Goal: Transaction & Acquisition: Subscribe to service/newsletter

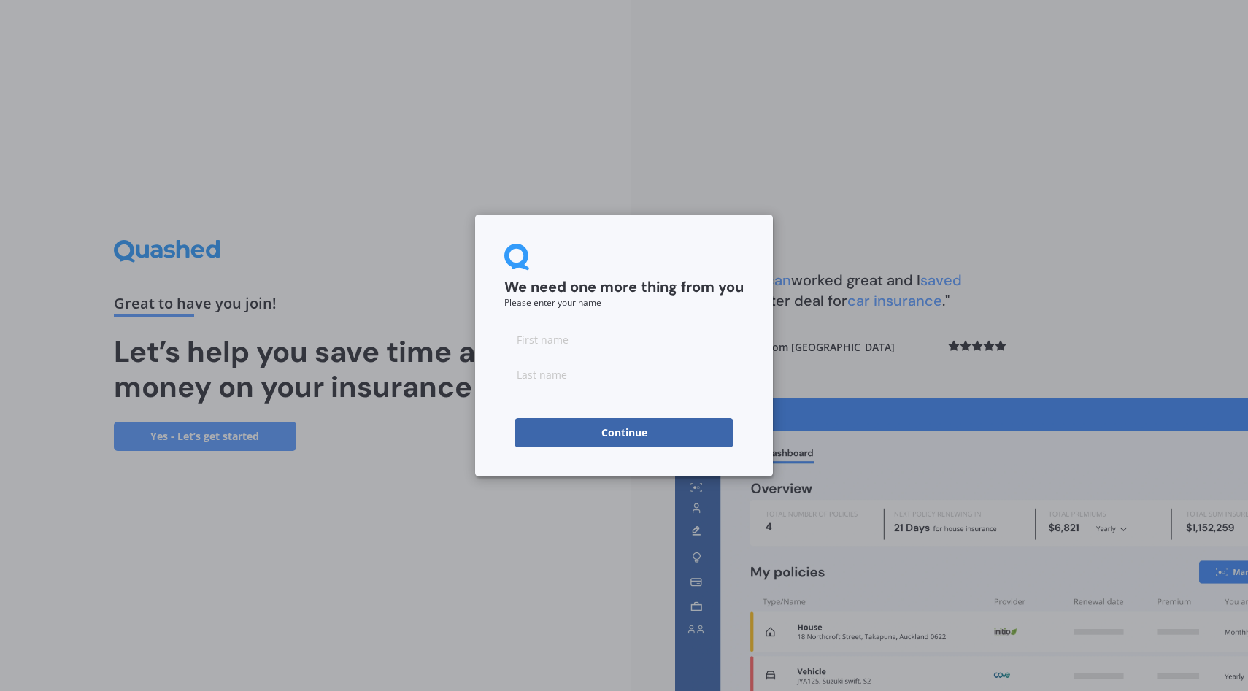
click at [580, 342] on input at bounding box center [623, 339] width 239 height 29
type input "Test"
click button "Continue" at bounding box center [623, 432] width 219 height 29
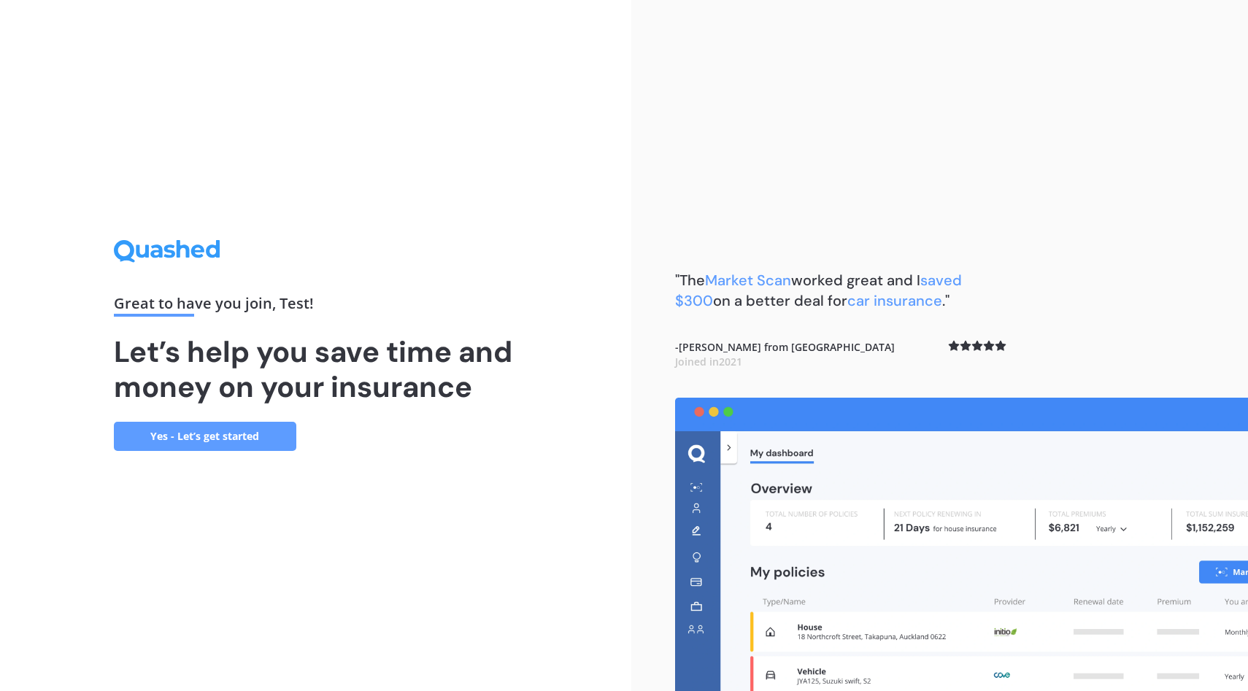
click at [250, 426] on link "Yes - Let’s get started" at bounding box center [205, 436] width 182 height 29
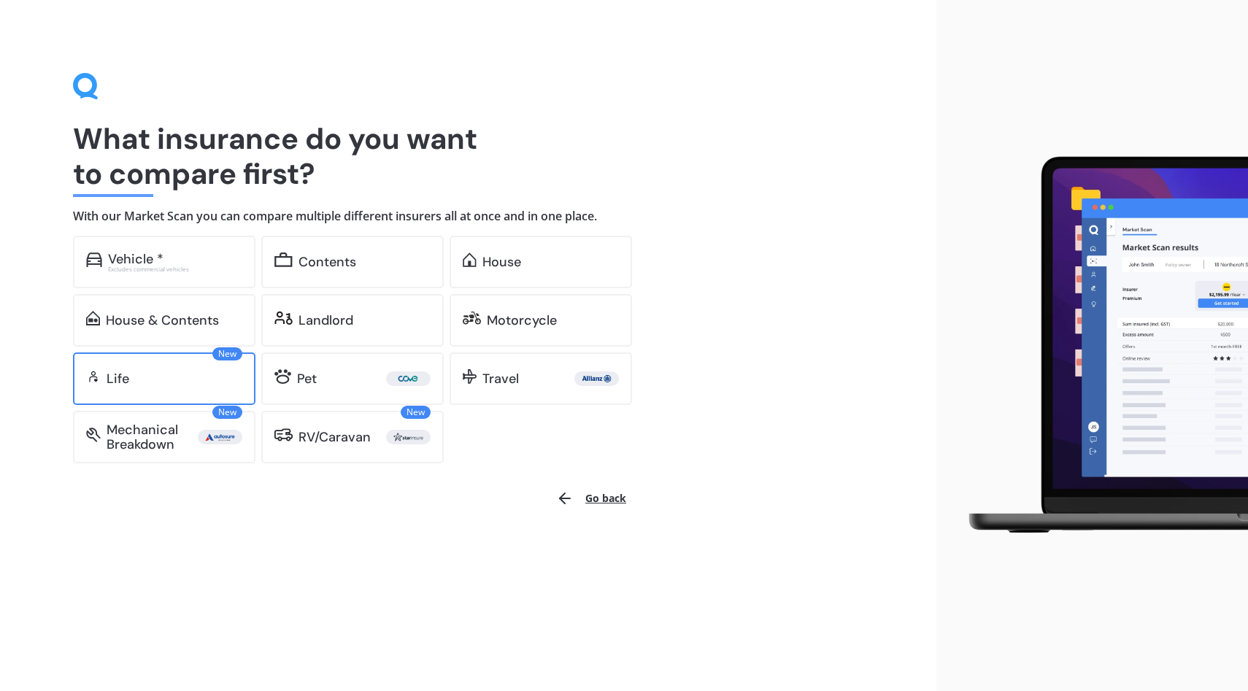
click at [215, 379] on div "Life" at bounding box center [175, 378] width 136 height 15
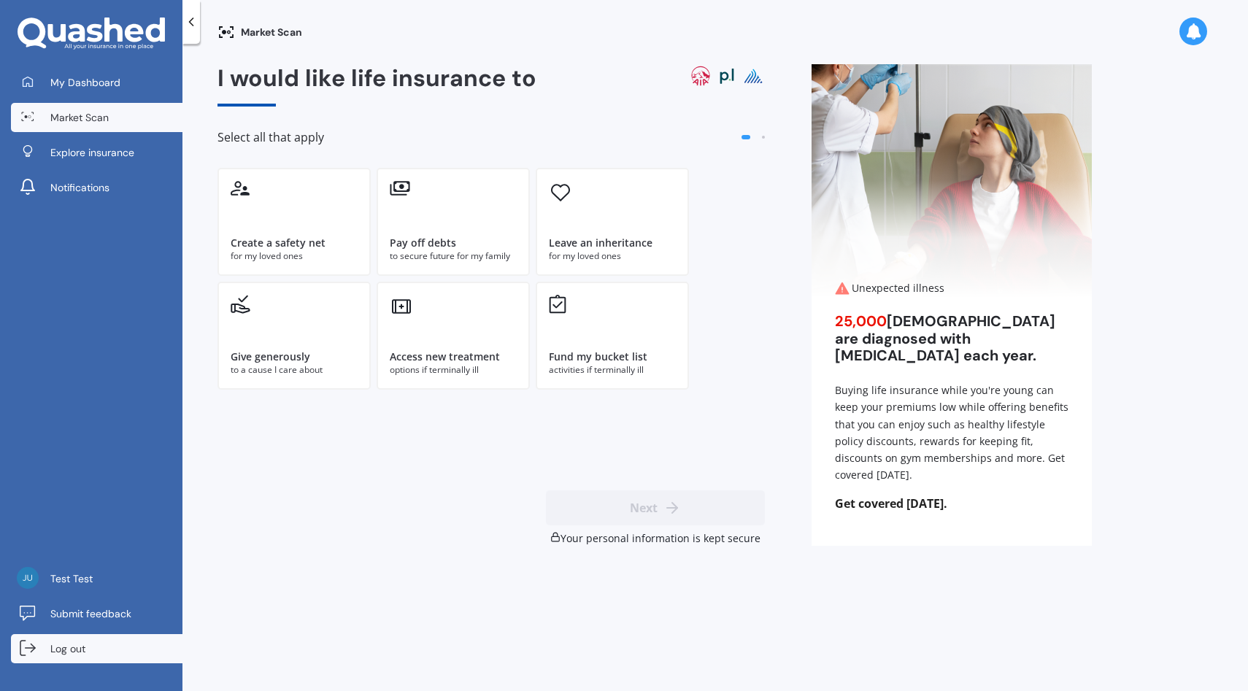
click at [94, 657] on link "Log out" at bounding box center [96, 648] width 171 height 29
